Goal: Navigation & Orientation: Go to known website

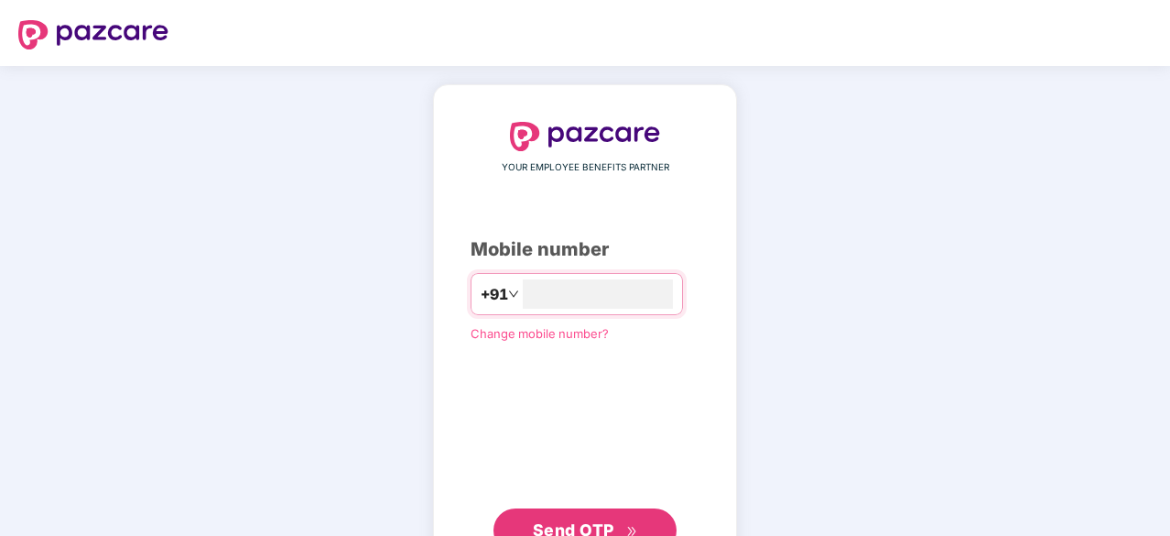
type input "**********"
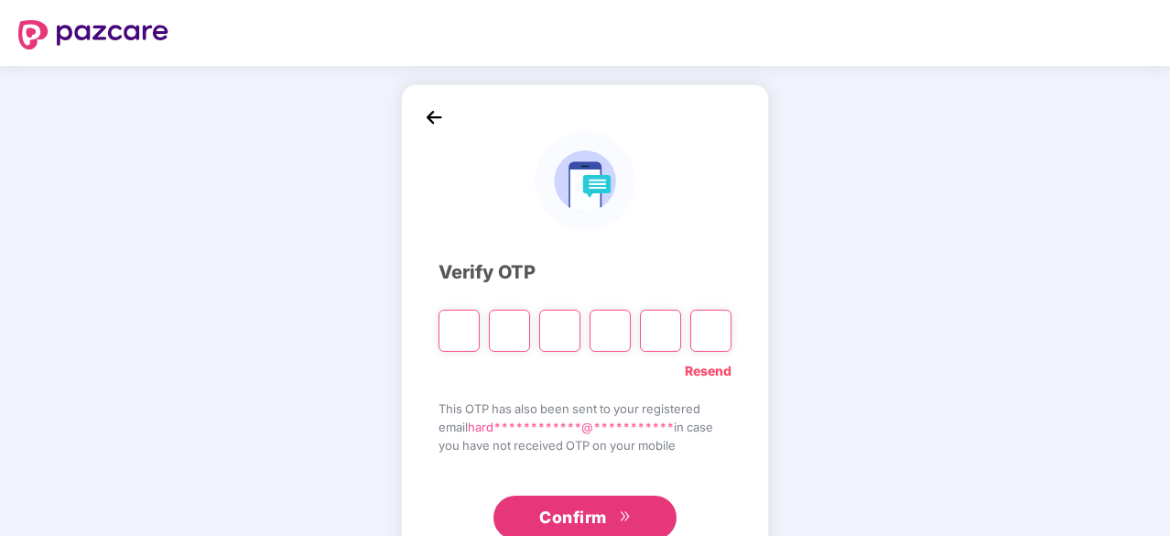
type input "*"
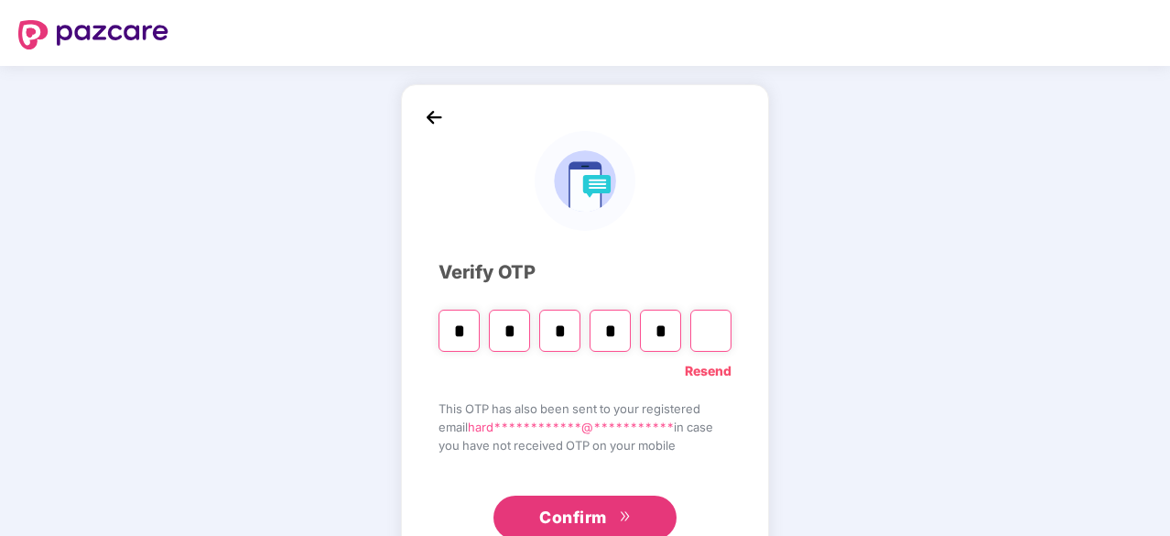
type input "*"
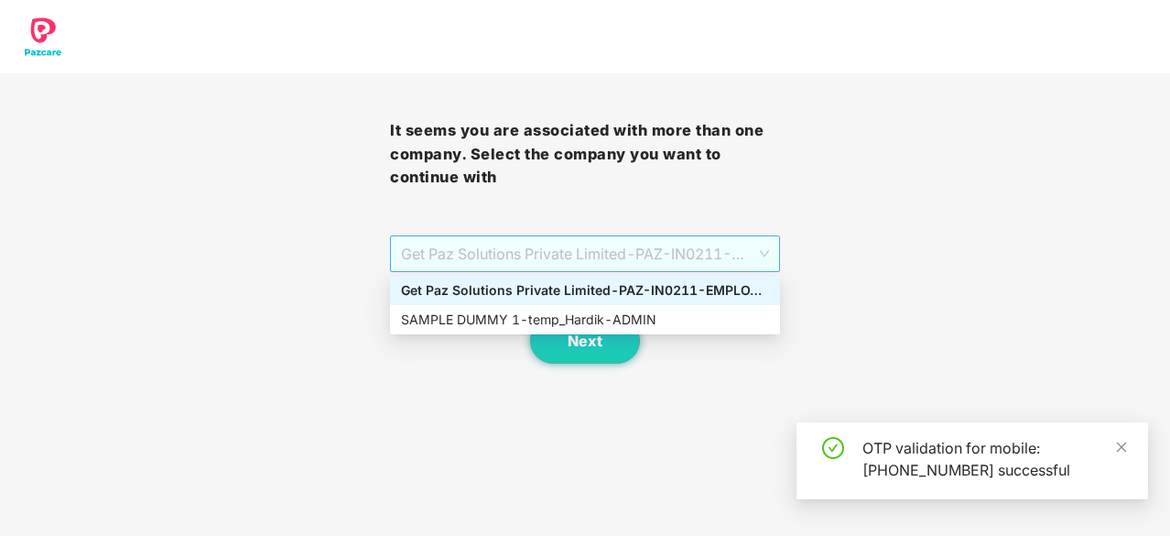
click at [680, 262] on span "Get Paz Solutions Private Limited - PAZ-IN0211 - EMPLOYEE" at bounding box center [585, 253] width 368 height 35
click at [676, 320] on div "SAMPLE DUMMY 1 - temp_Hardik - ADMIN" at bounding box center [585, 320] width 368 height 20
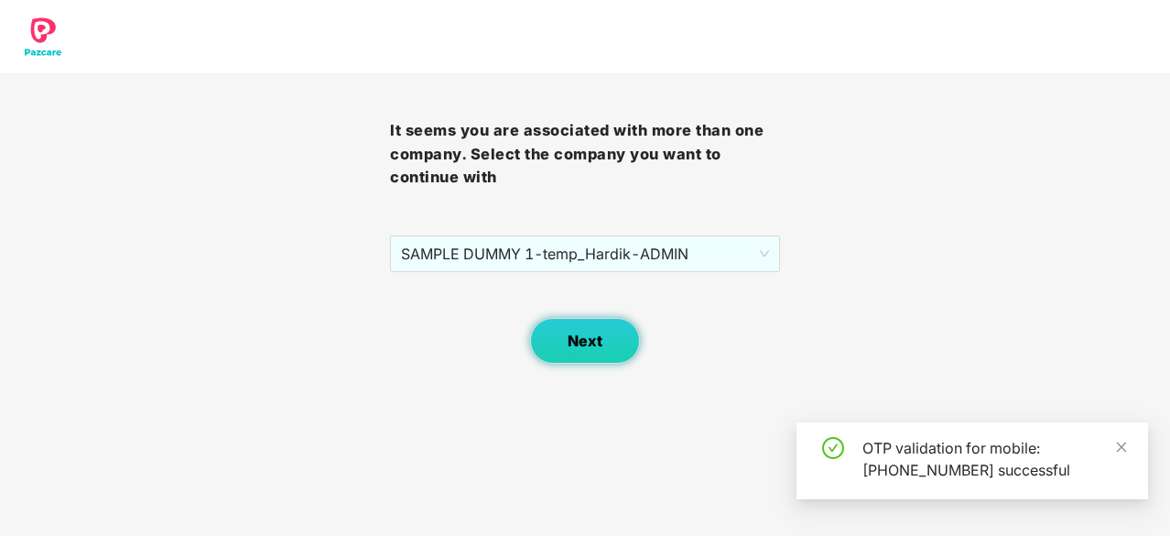
click at [598, 330] on button "Next" at bounding box center [585, 341] width 110 height 46
